Goal: Complete application form

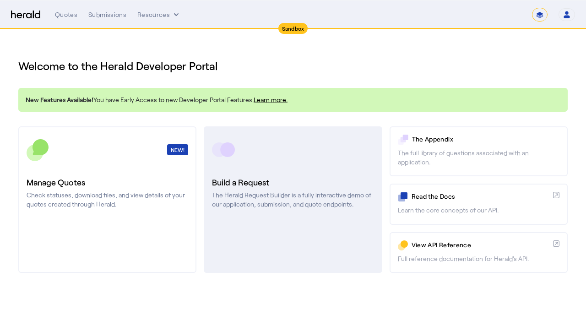
click at [224, 186] on h3 "Build a Request" at bounding box center [293, 182] width 162 height 13
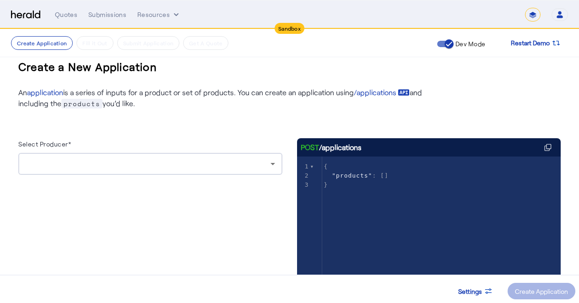
click at [117, 167] on div at bounding box center [148, 163] width 245 height 11
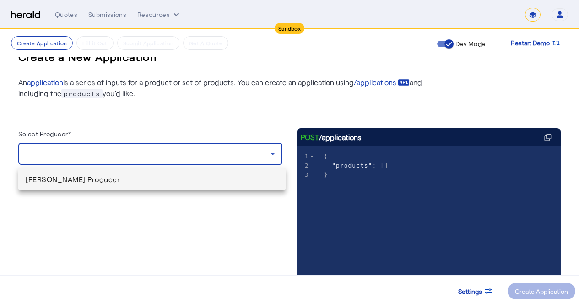
scroll to position [24, 0]
click at [86, 181] on span "[PERSON_NAME] Producer" at bounding box center [152, 177] width 253 height 11
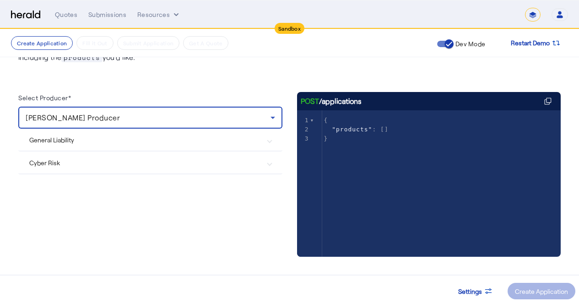
scroll to position [69, 0]
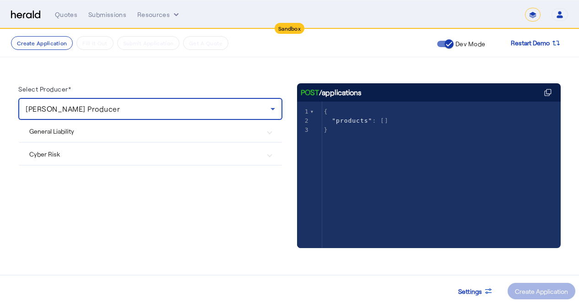
click at [80, 152] on Risk "Cyber Risk" at bounding box center [144, 154] width 231 height 10
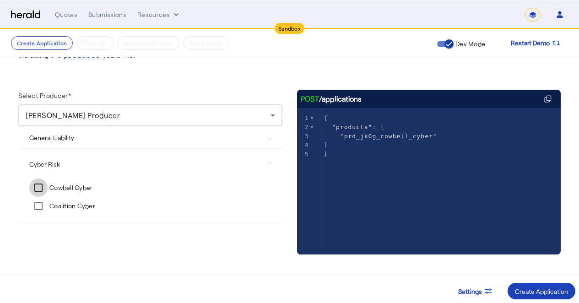
scroll to position [54, 0]
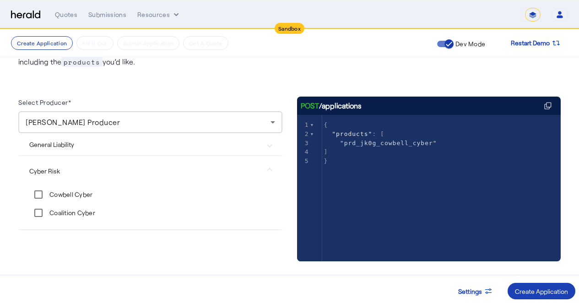
click at [52, 216] on label "Coalition Cyber" at bounding box center [72, 212] width 48 height 9
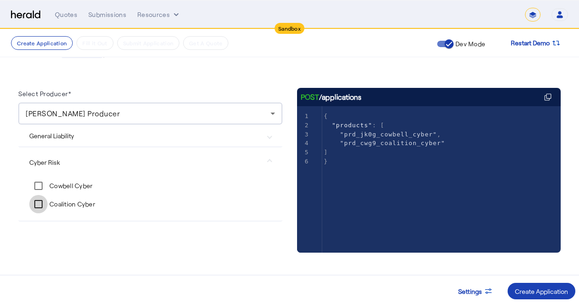
scroll to position [69, 0]
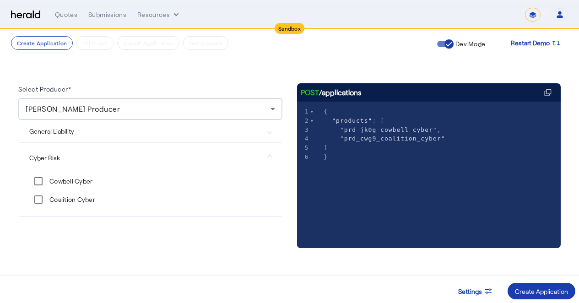
click at [534, 292] on div "Create Application" at bounding box center [541, 291] width 53 height 10
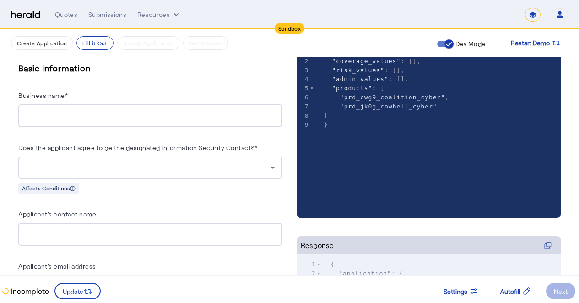
scroll to position [158, 0]
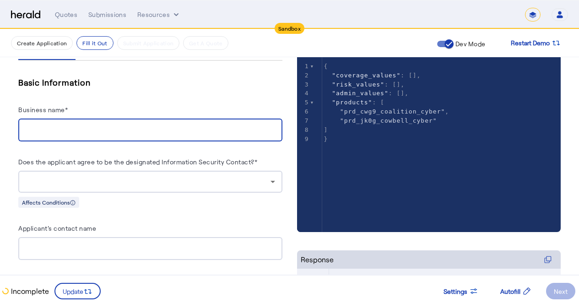
click at [87, 131] on input "Business name*" at bounding box center [150, 130] width 249 height 11
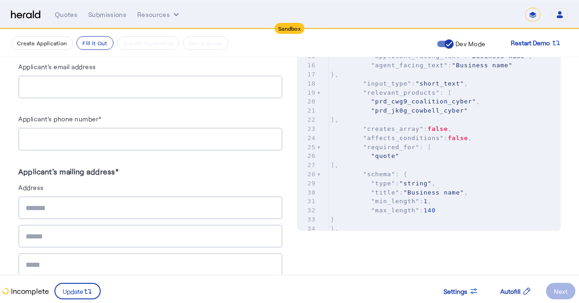
scroll to position [135, 0]
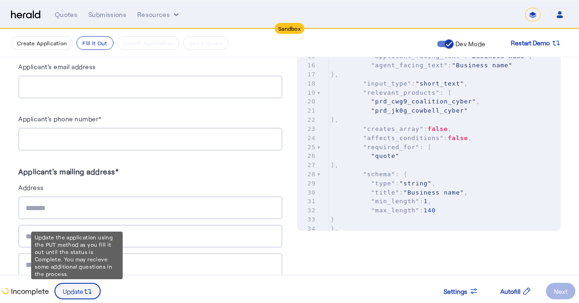
type input "**********"
click at [65, 287] on span "Update" at bounding box center [73, 291] width 21 height 10
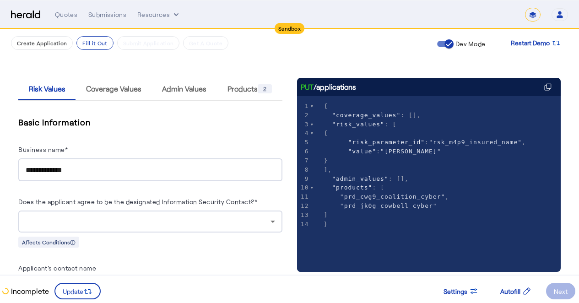
scroll to position [118, 0]
